Goal: Information Seeking & Learning: Learn about a topic

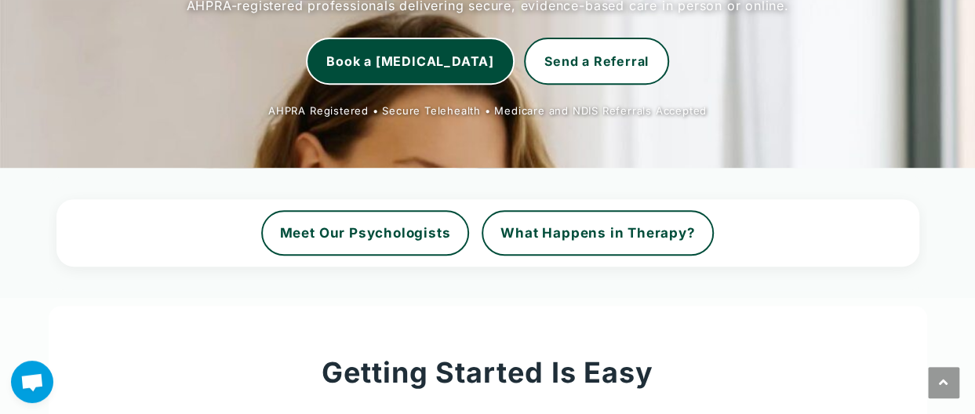
scroll to position [314, 0]
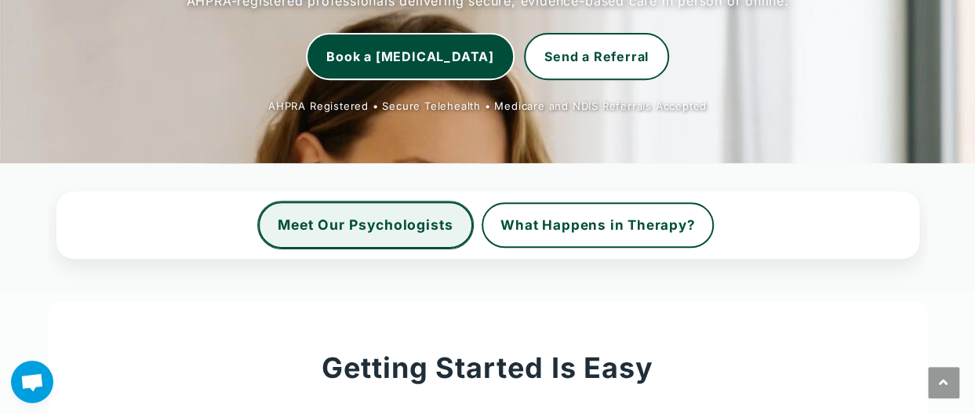
click at [353, 224] on link "Meet Our Psychologists" at bounding box center [365, 225] width 215 height 47
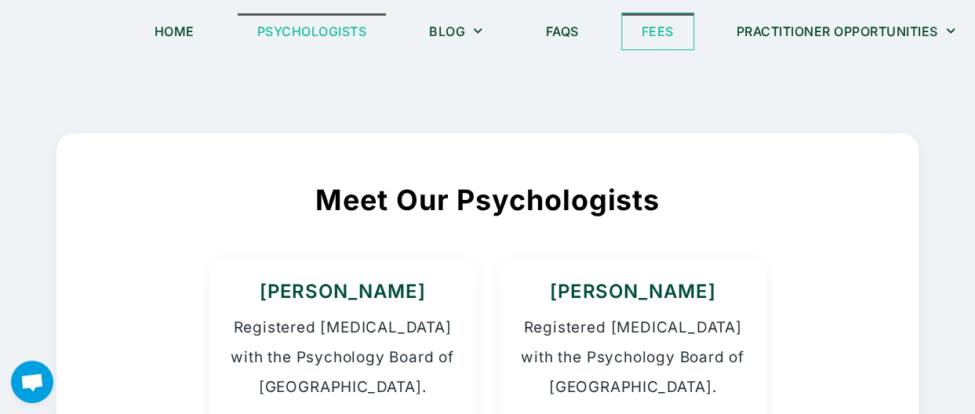
click at [650, 27] on link "Fees" at bounding box center [657, 31] width 71 height 36
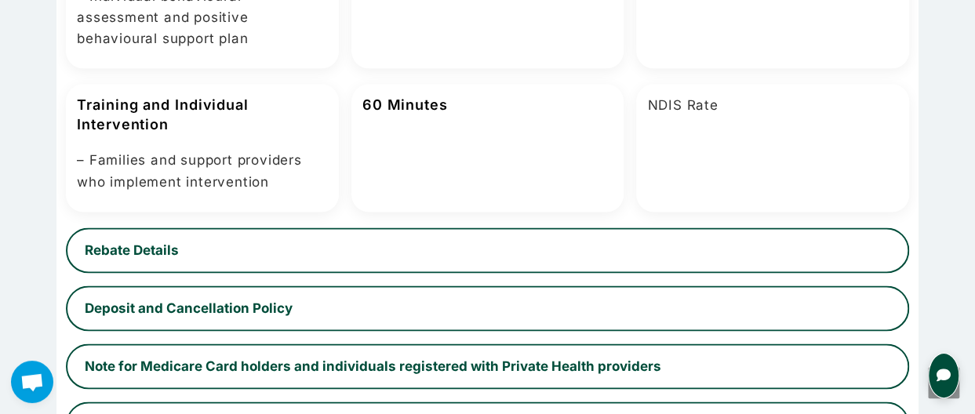
scroll to position [941, 0]
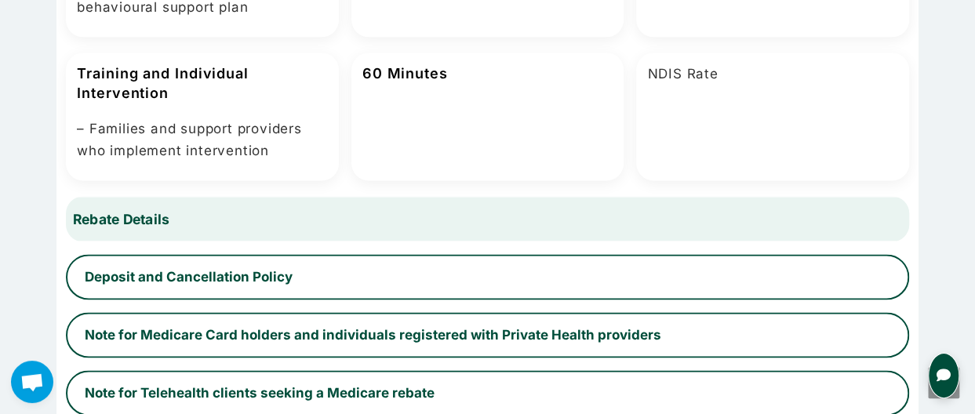
click at [482, 217] on button "Rebate Details" at bounding box center [487, 218] width 868 height 47
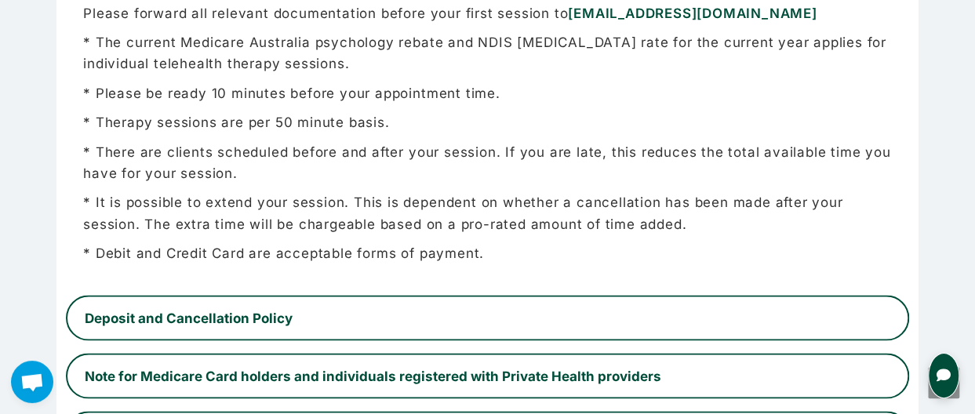
scroll to position [1334, 0]
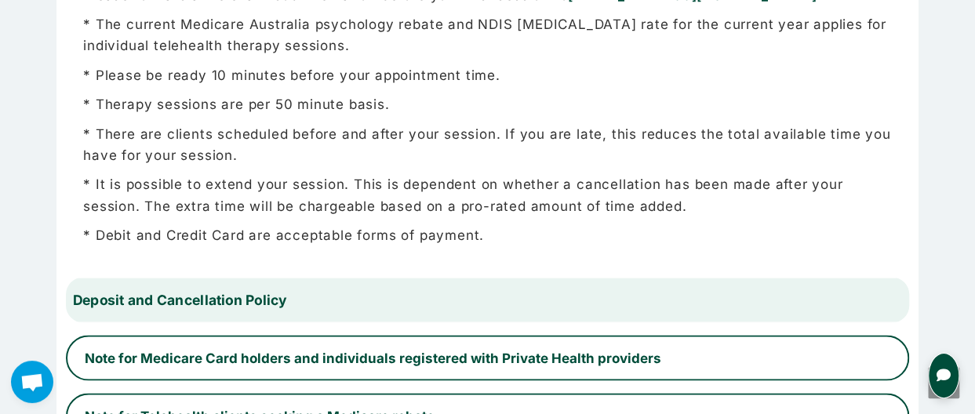
click at [504, 296] on button "Deposit and Cancellation Policy" at bounding box center [487, 299] width 868 height 47
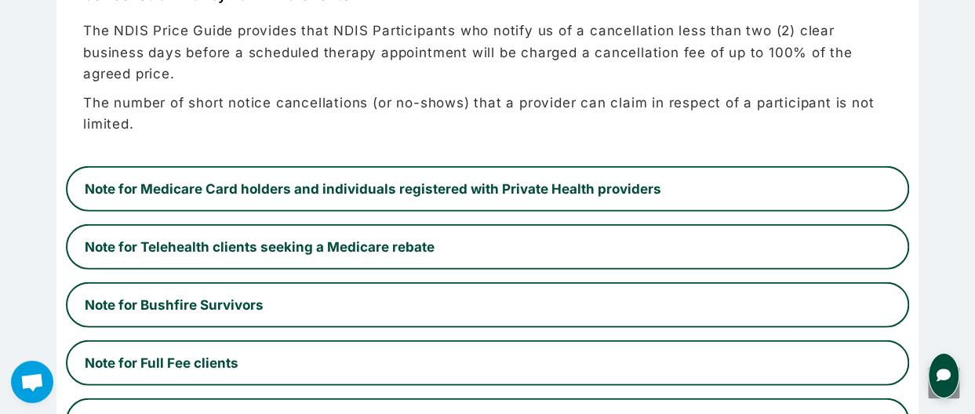
scroll to position [1804, 0]
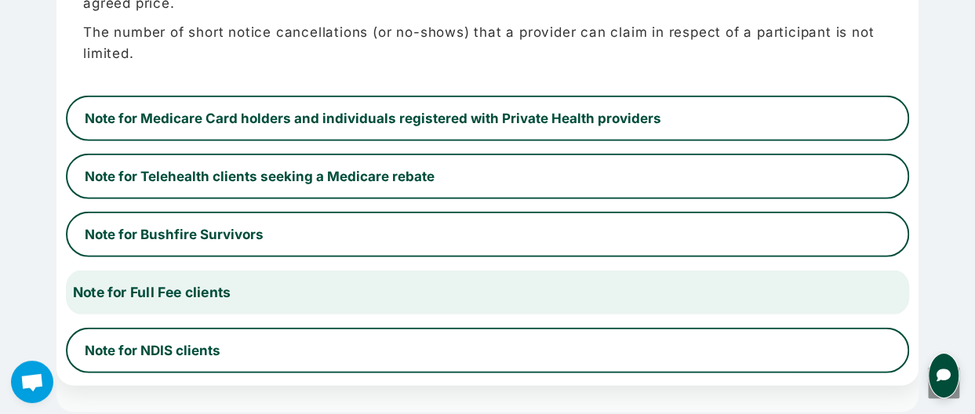
click at [422, 282] on button "Note for Full Fee clients" at bounding box center [487, 292] width 868 height 47
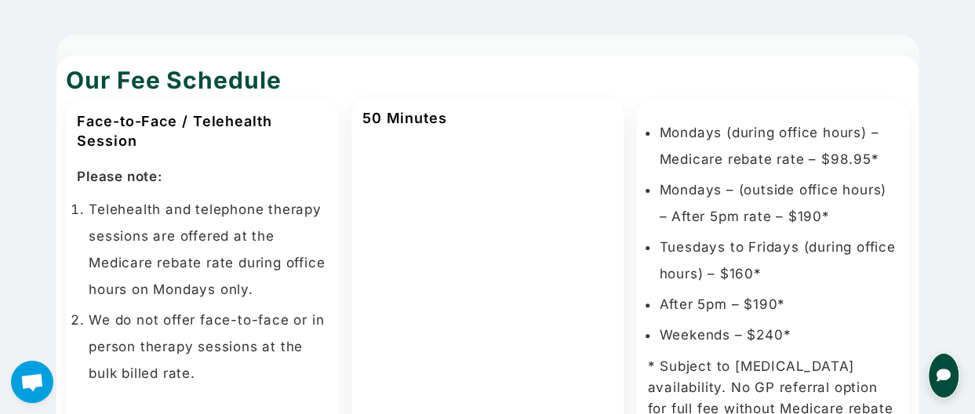
scroll to position [0, 0]
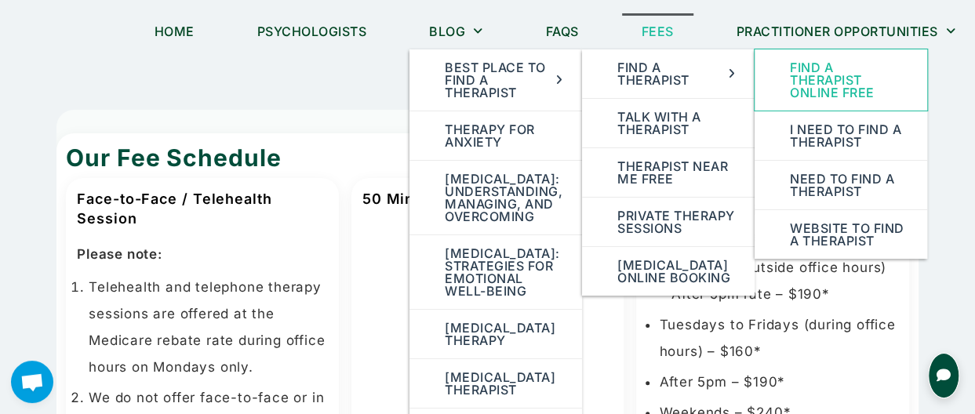
click at [806, 73] on link "find a therapist online free" at bounding box center [841, 79] width 173 height 61
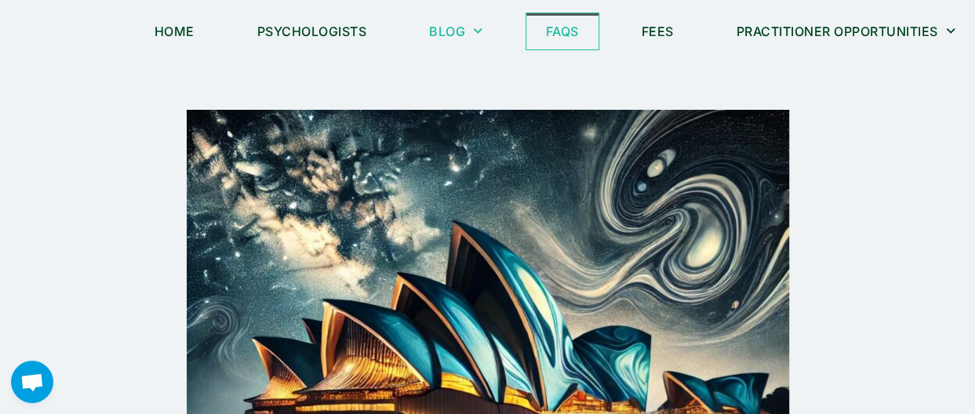
click at [563, 26] on link "FAQs" at bounding box center [562, 31] width 72 height 36
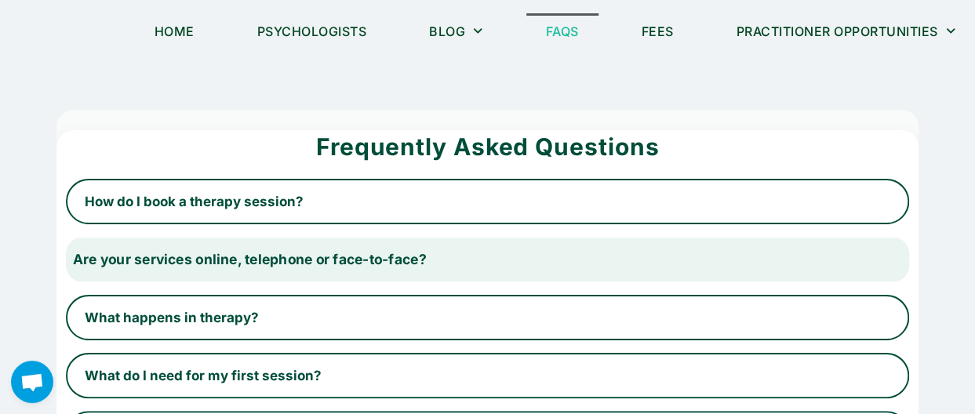
click at [515, 252] on button "Are your services online, telephone or face-to-face?" at bounding box center [487, 259] width 868 height 47
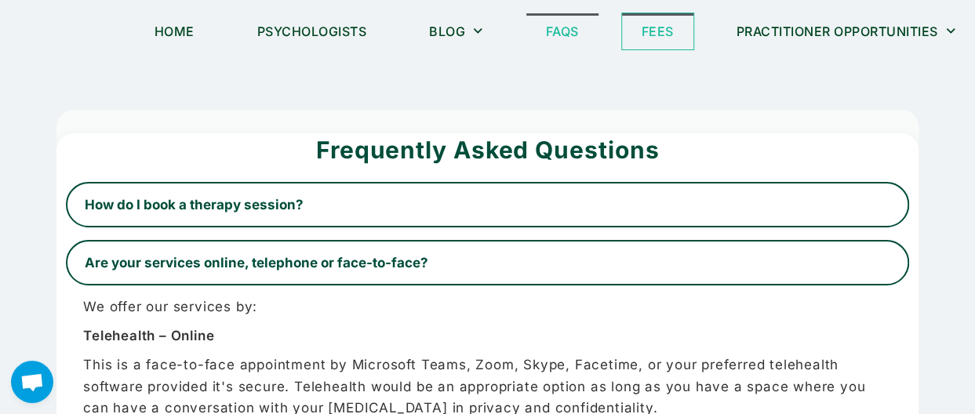
click at [643, 26] on link "Fees" at bounding box center [657, 31] width 71 height 36
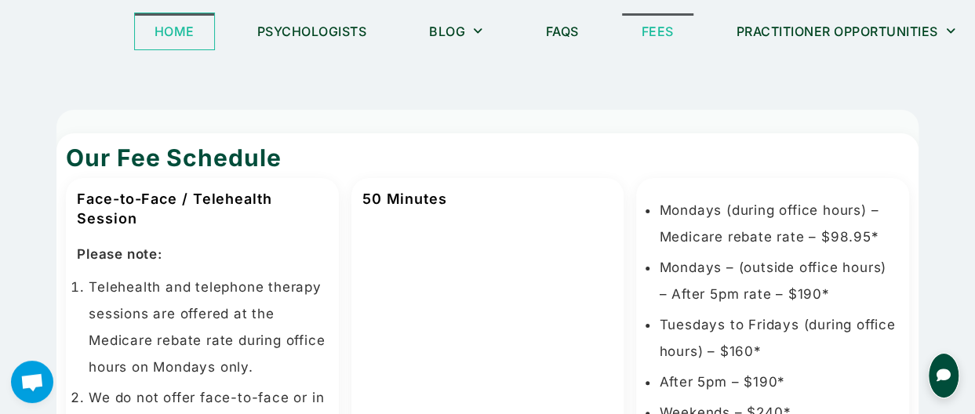
click at [155, 35] on link "Home" at bounding box center [174, 31] width 79 height 36
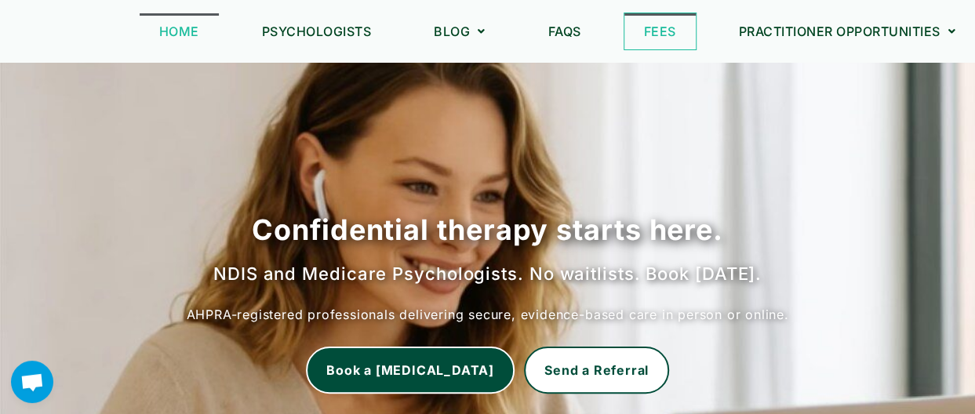
click at [646, 30] on link "Fees" at bounding box center [659, 31] width 71 height 36
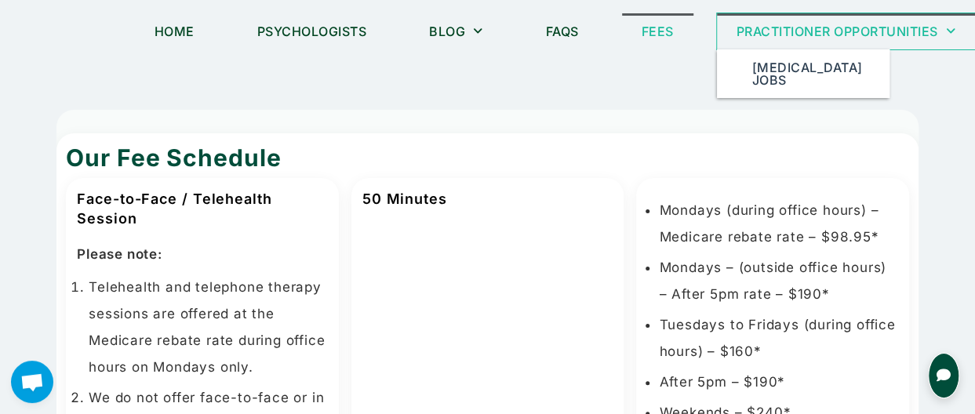
click at [770, 25] on link "Practitioner Opportunities" at bounding box center [846, 31] width 259 height 36
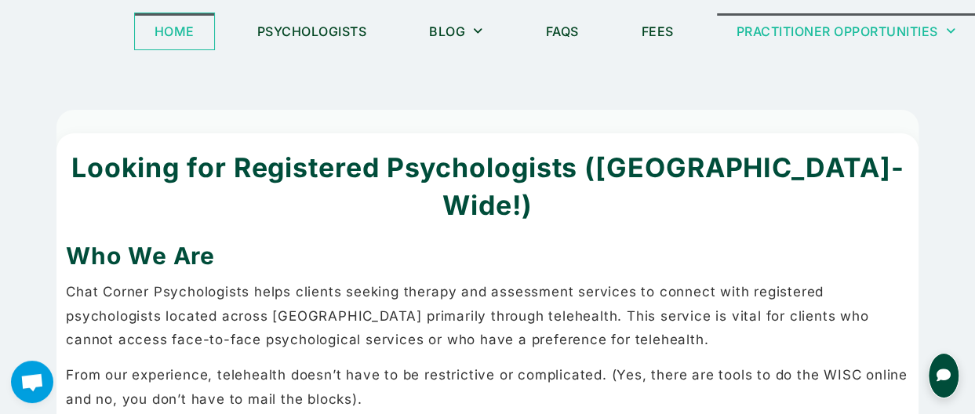
click at [166, 35] on link "Home" at bounding box center [174, 31] width 79 height 36
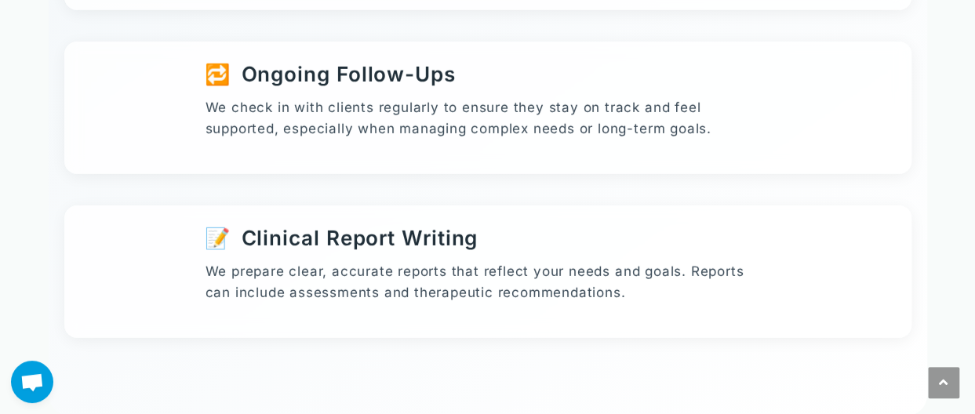
scroll to position [2353, 0]
